Goal: Task Accomplishment & Management: Complete application form

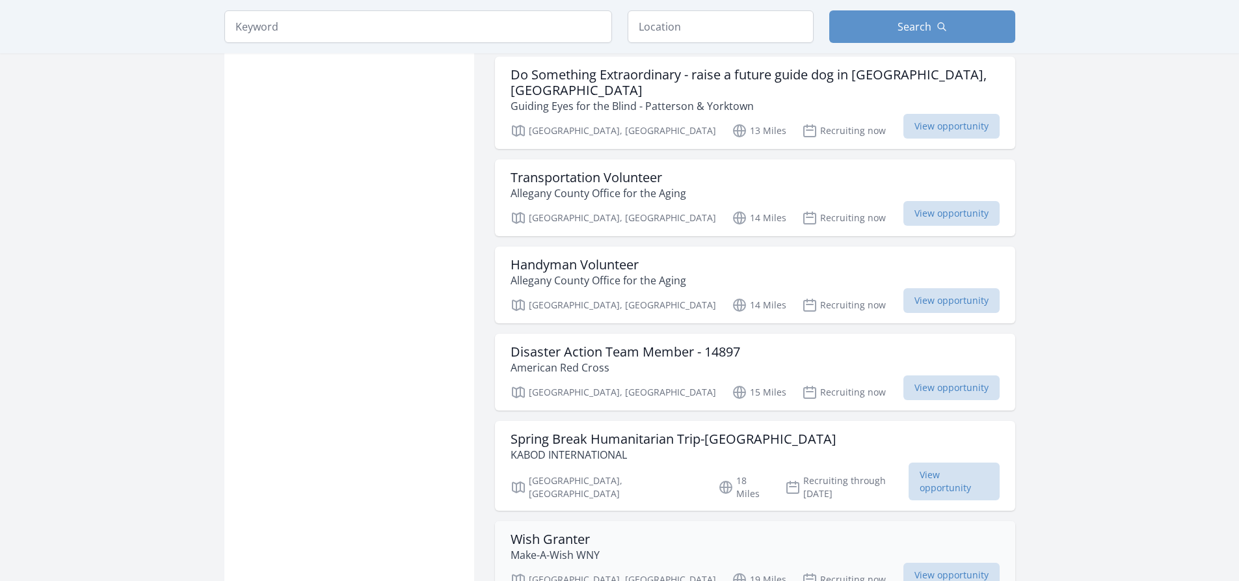
scroll to position [781, 0]
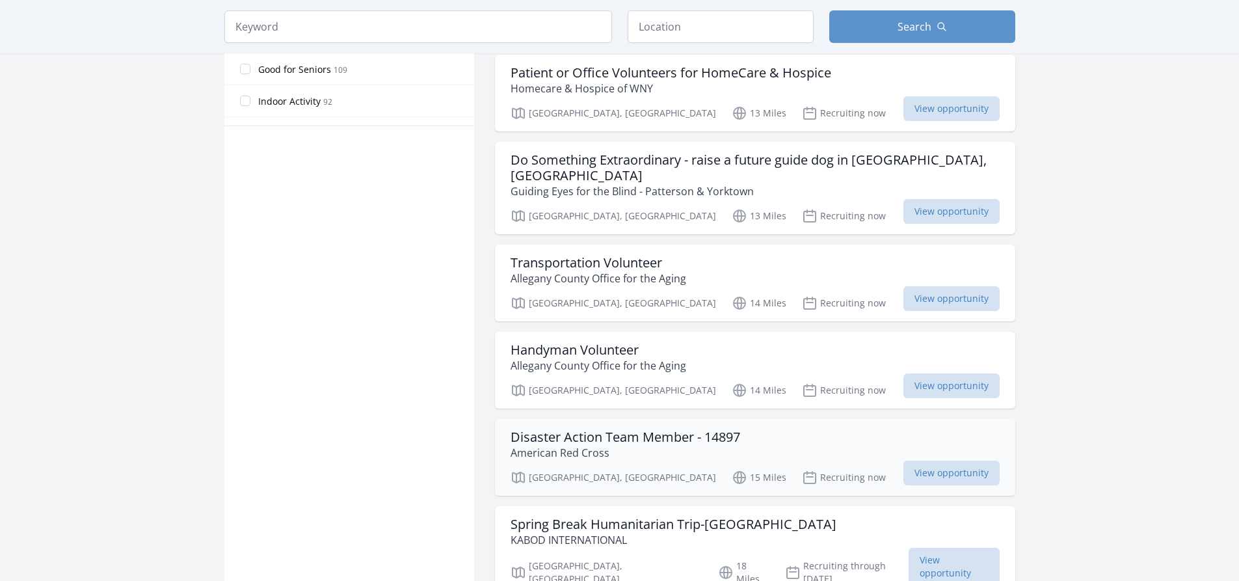
scroll to position [781, 0]
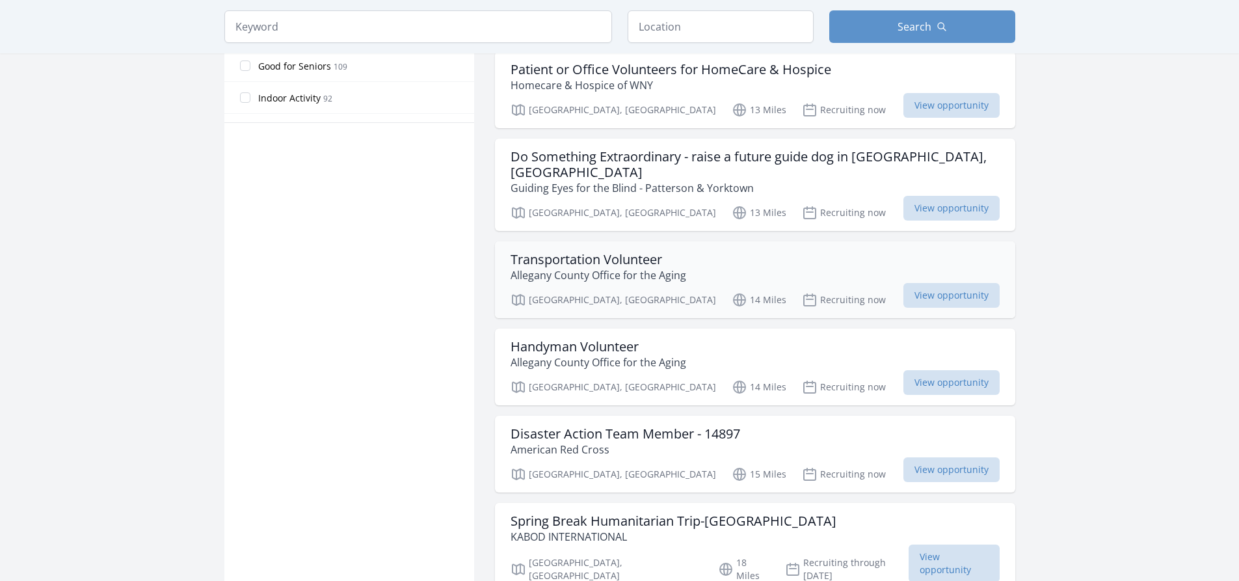
click at [601, 252] on h3 "Transportation Volunteer" at bounding box center [599, 260] width 176 height 16
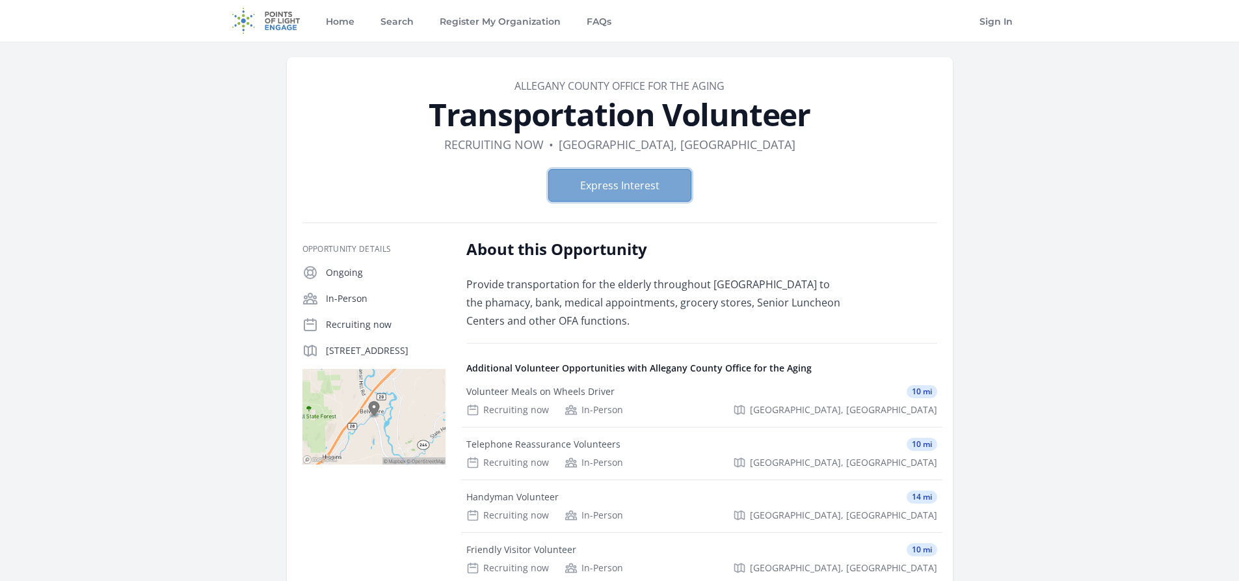
click at [634, 182] on button "Express Interest" at bounding box center [619, 185] width 143 height 33
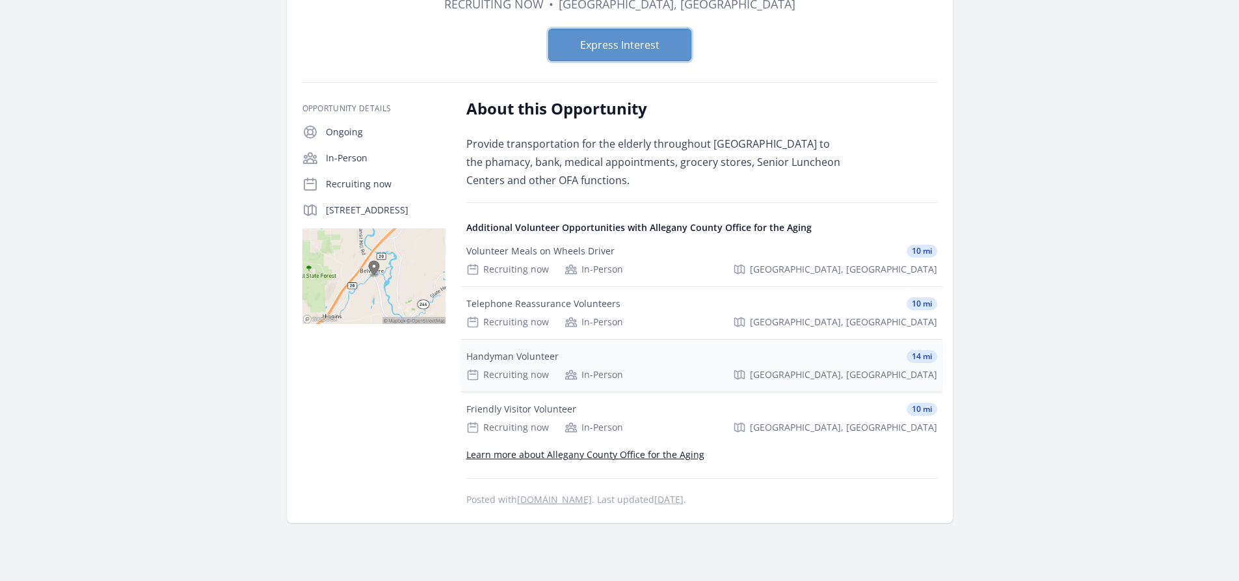
scroll to position [130, 0]
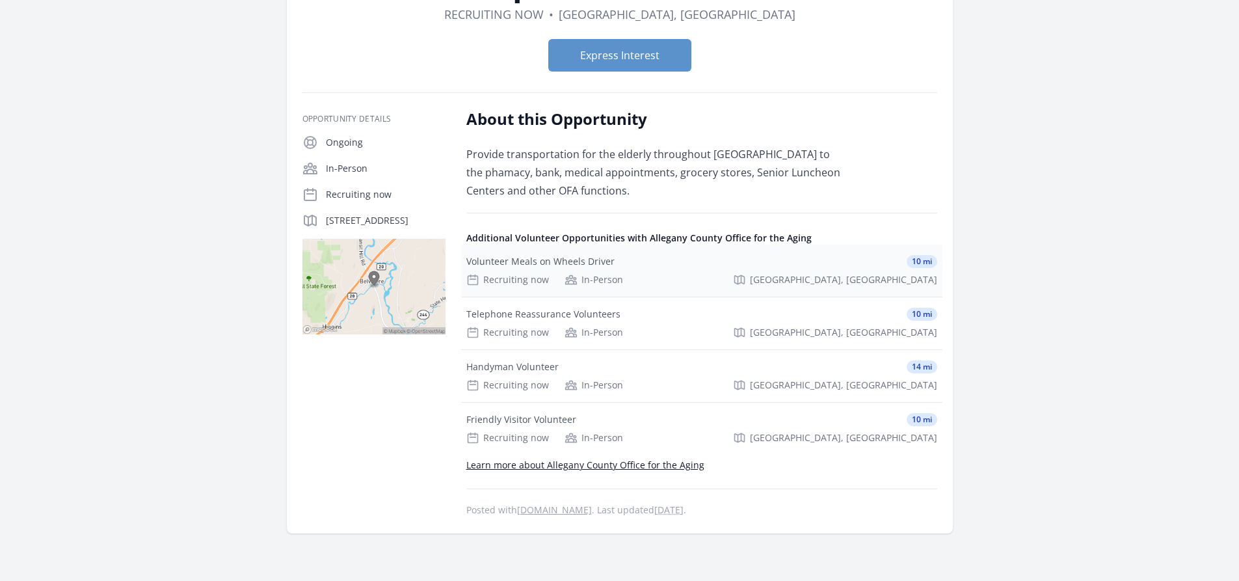
click at [684, 265] on div "Volunteer Meals on Wheels Driver 10 mi" at bounding box center [702, 261] width 471 height 13
